Goal: Task Accomplishment & Management: Use online tool/utility

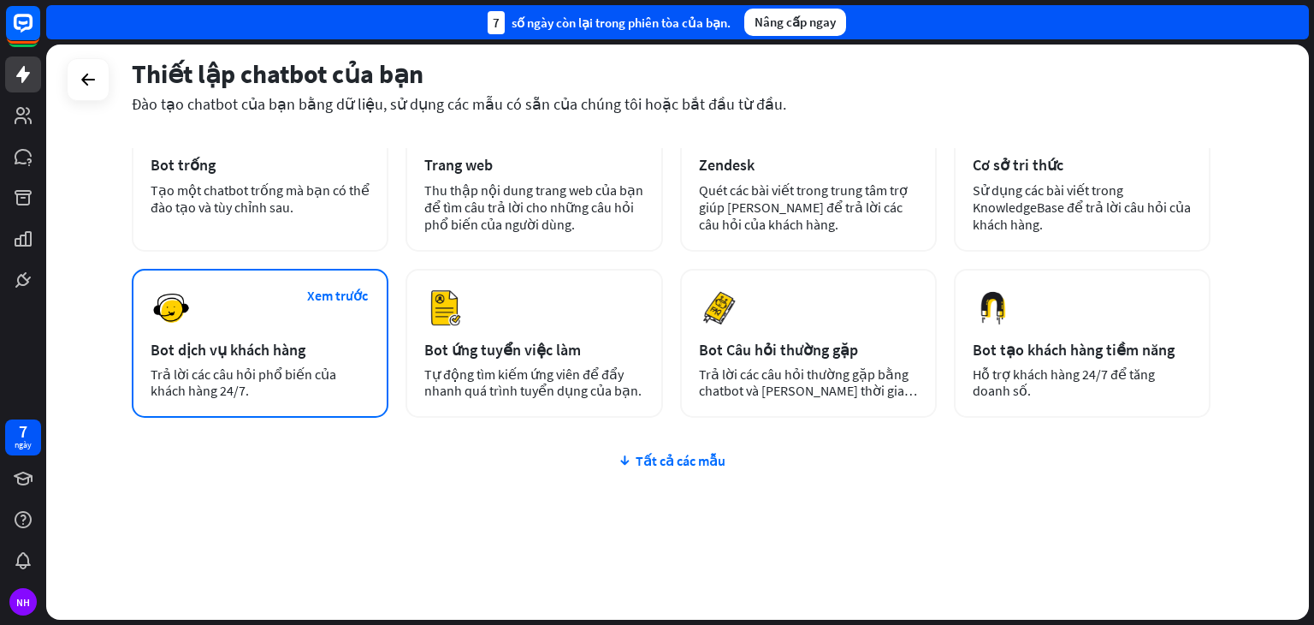
scroll to position [131, 0]
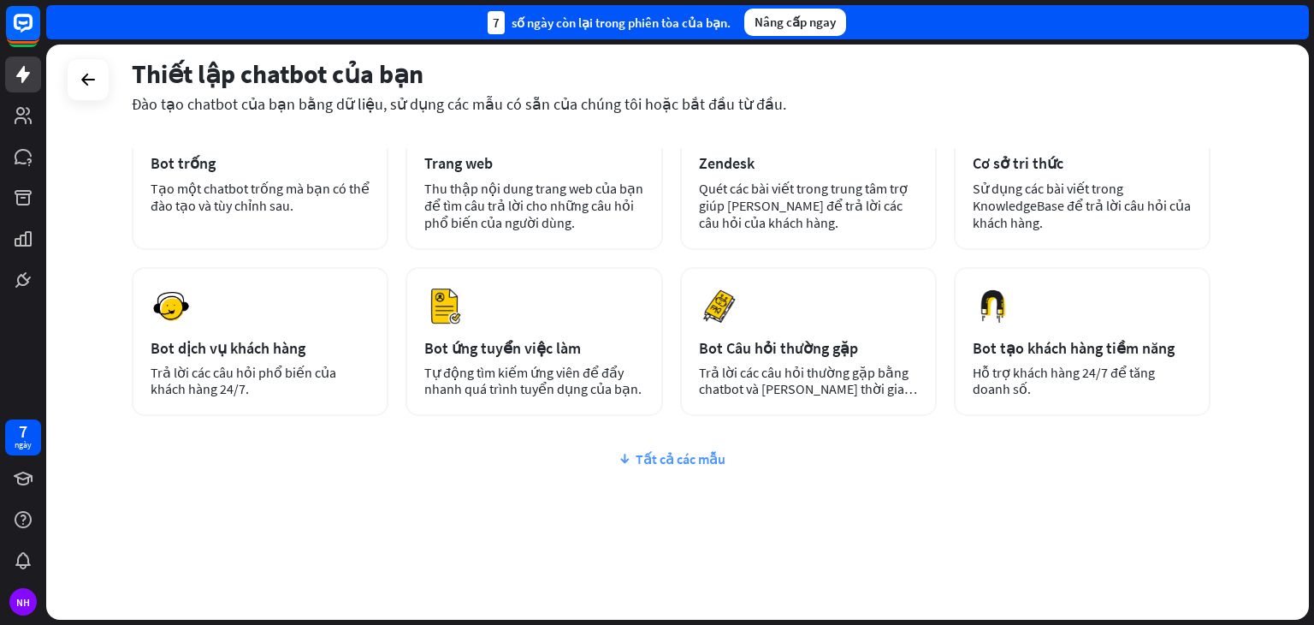
click at [667, 463] on font "Tất cả các mẫu" at bounding box center [681, 458] width 90 height 17
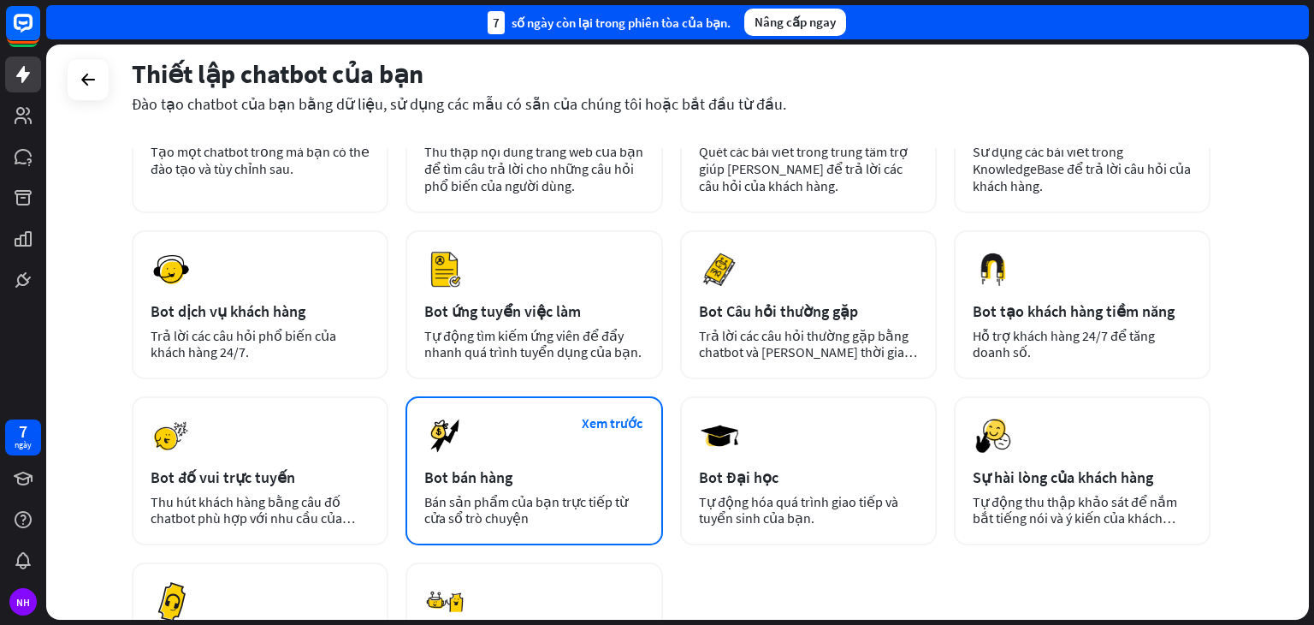
scroll to position [217, 0]
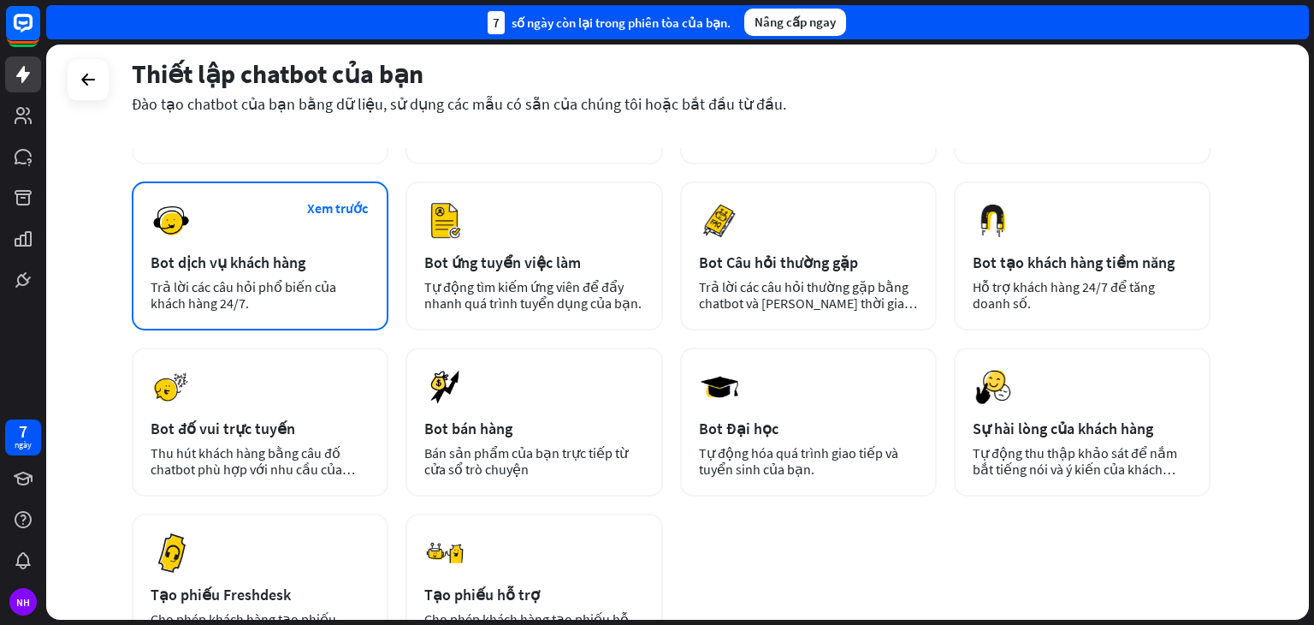
click at [252, 299] on div "Trả lời các câu hỏi phổ biến của khách hàng 24/7." at bounding box center [260, 295] width 219 height 33
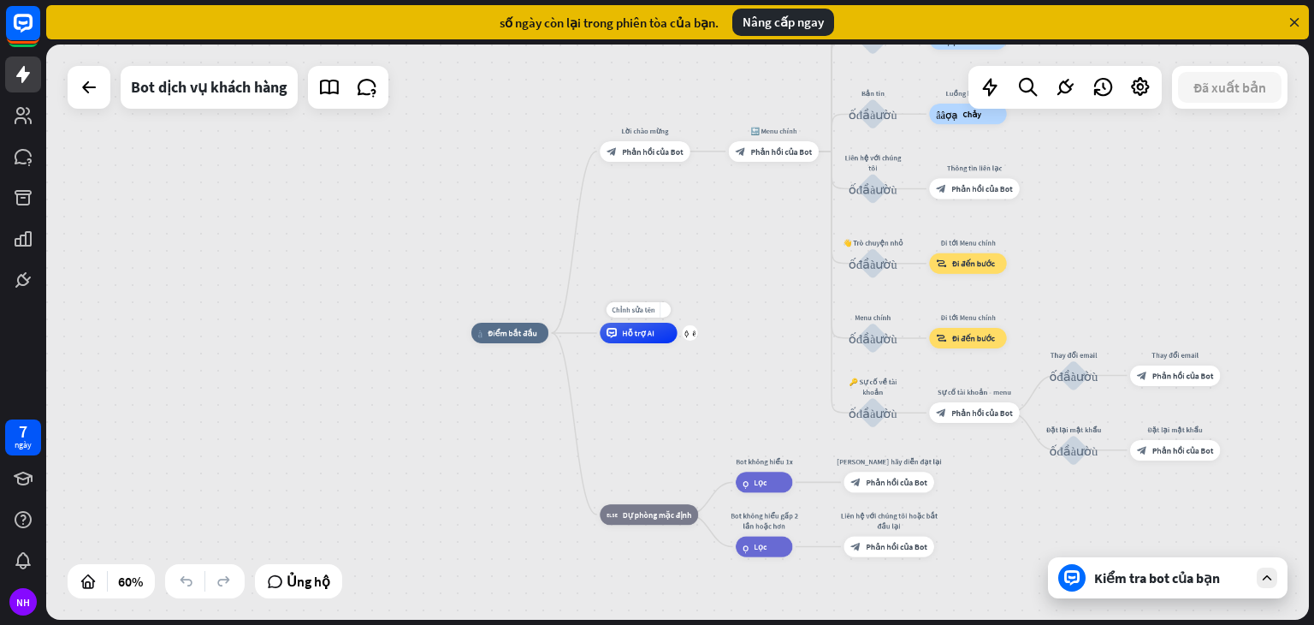
click at [655, 335] on font "Hỗ trợ AI" at bounding box center [638, 333] width 33 height 10
click at [650, 377] on div "nhà_2 Điểm bắt đầu Lời chào mừng block_bot_response Phản hồi của Bot 🔙 Menu chí…" at bounding box center [852, 506] width 760 height 346
click at [300, 295] on div "nhà_2 Điểm bắt đầu Lời chào mừng block_bot_response Phản hồi của Bot 🔙 Menu chí…" at bounding box center [677, 331] width 1263 height 575
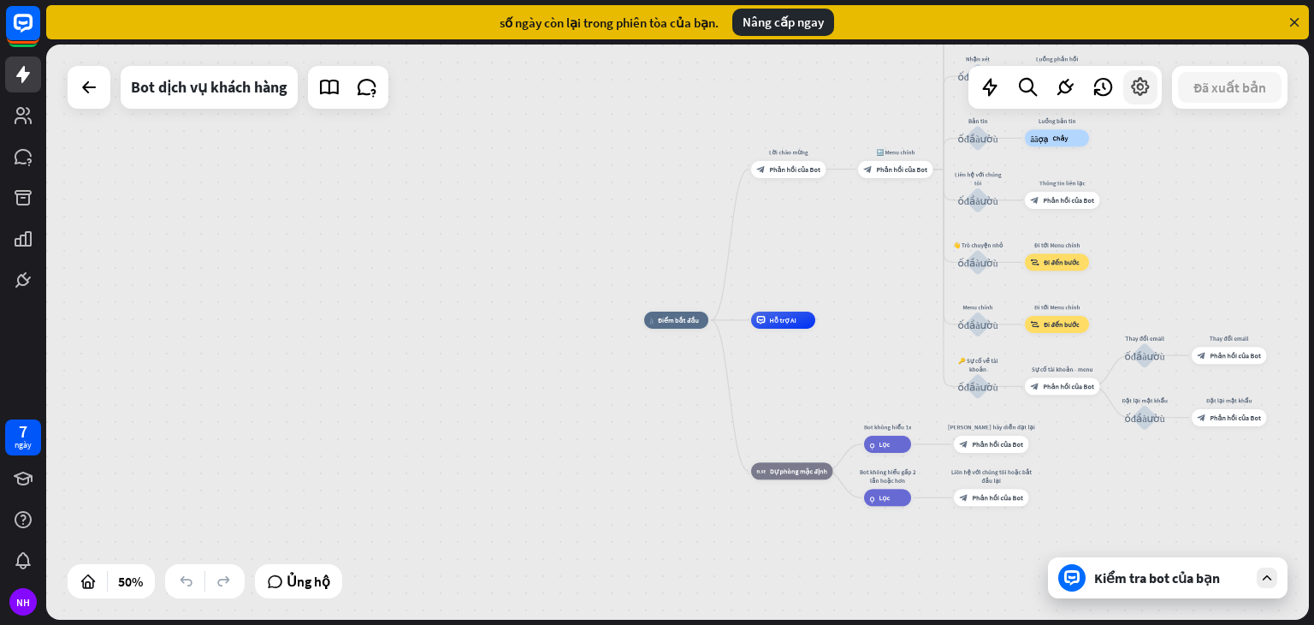
click at [1140, 100] on div at bounding box center [1141, 87] width 34 height 34
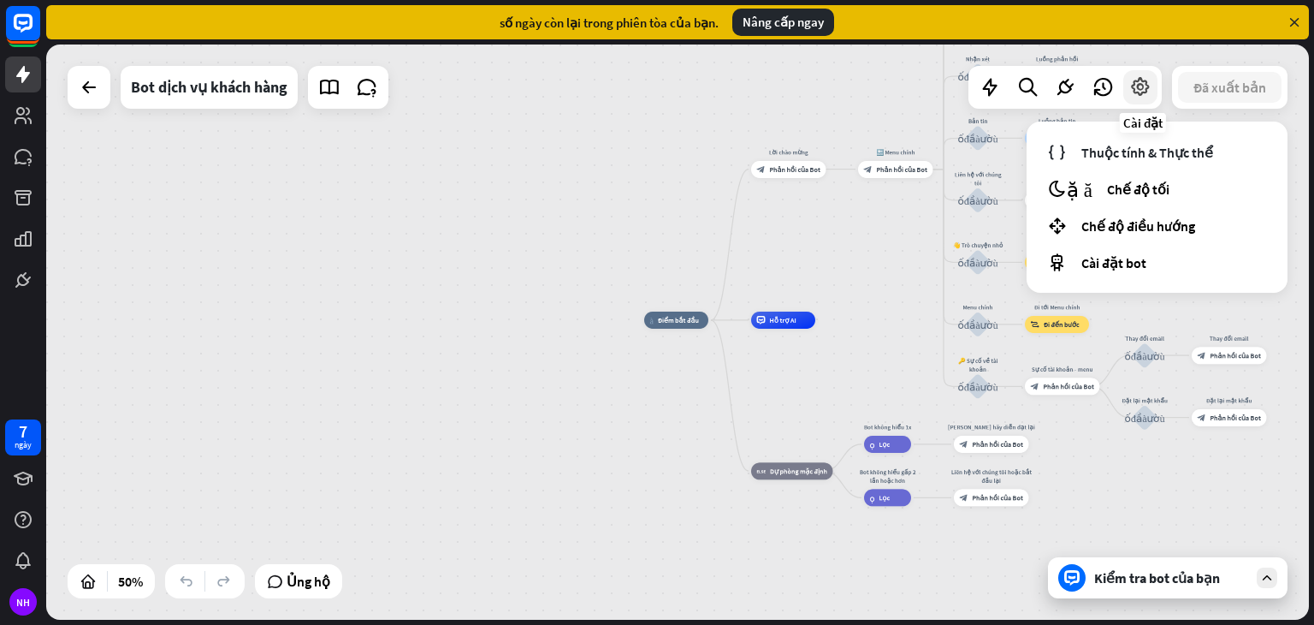
click at [1140, 100] on div at bounding box center [1141, 87] width 34 height 34
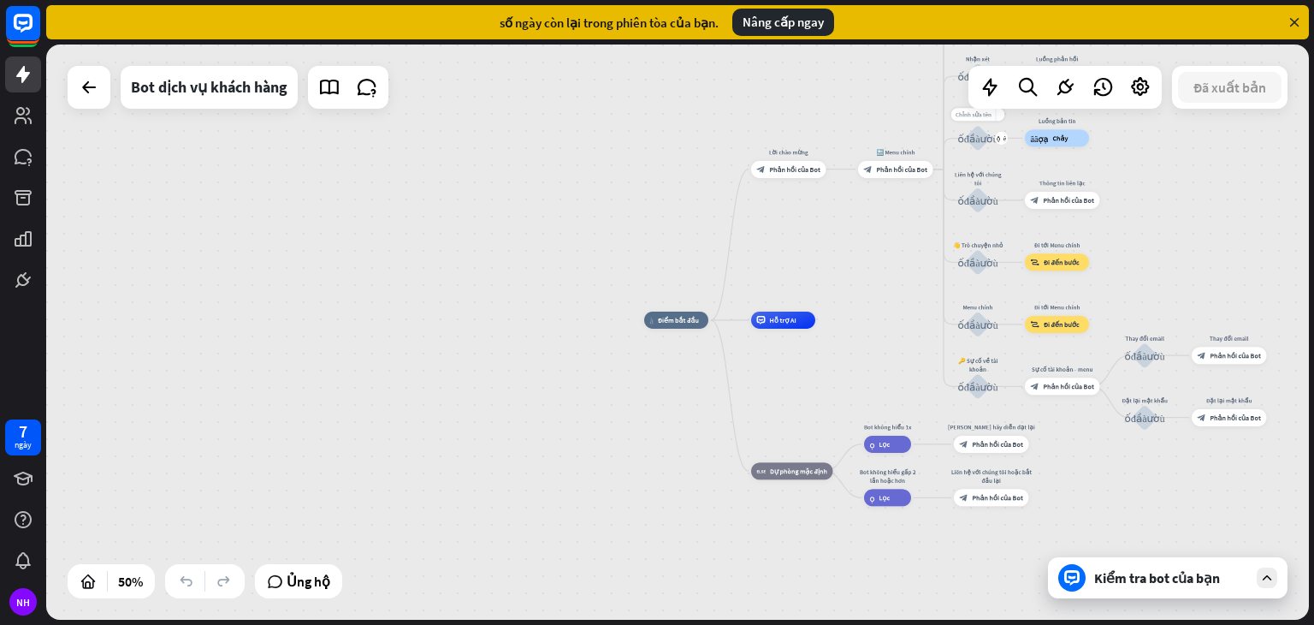
click at [976, 114] on font "Chỉnh sửa tên" at bounding box center [974, 114] width 36 height 8
click at [1071, 145] on div "cây_xây_thợ_tạo Chảy" at bounding box center [1057, 137] width 64 height 17
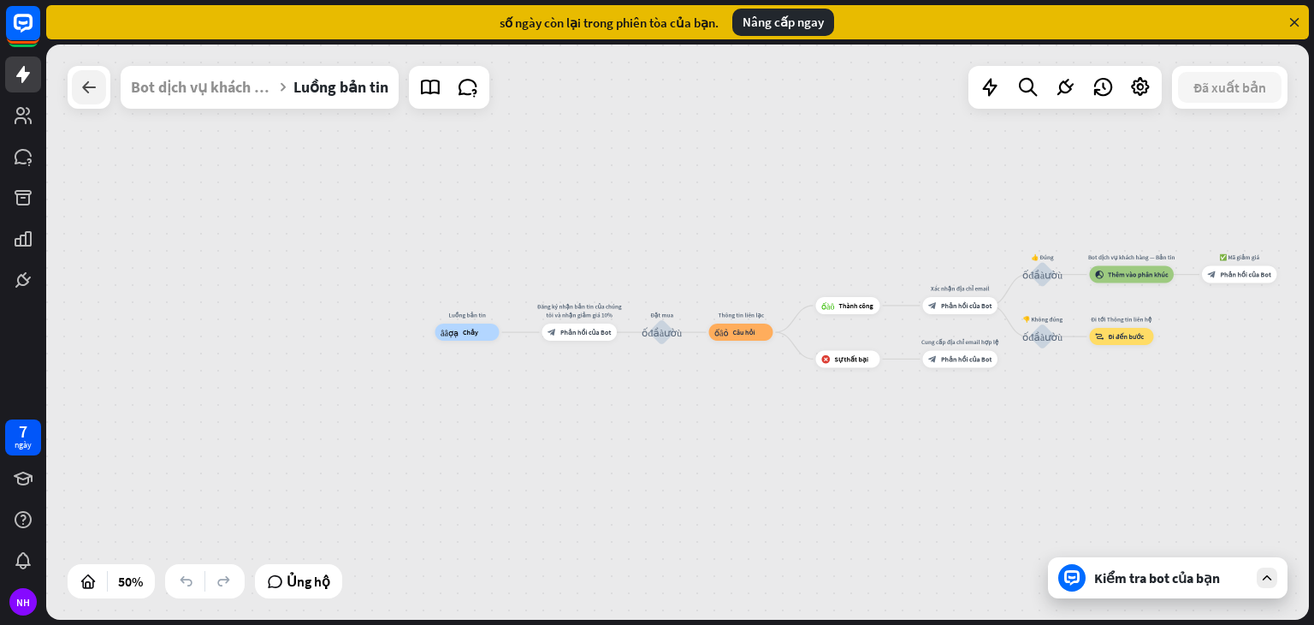
click at [99, 89] on div at bounding box center [89, 87] width 34 height 34
